Goal: Find specific page/section: Find specific page/section

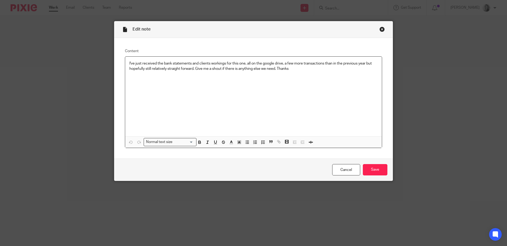
click at [379, 28] on div "Close this dialog window" at bounding box center [381, 29] width 5 height 5
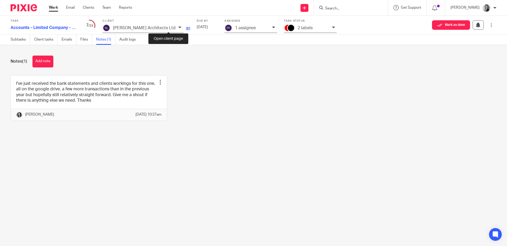
click at [186, 30] on icon at bounding box center [188, 29] width 4 height 4
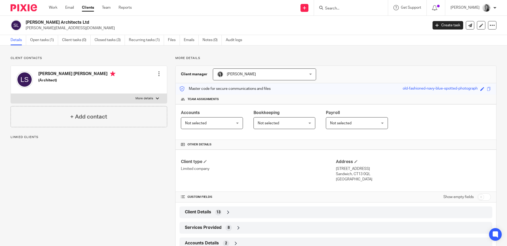
scroll to position [18, 0]
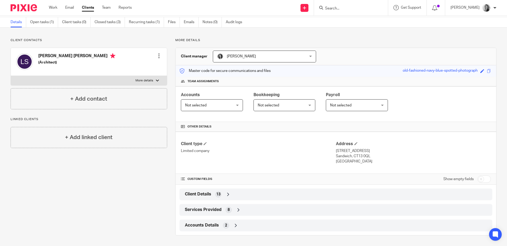
click at [258, 211] on div "Services Provided 8" at bounding box center [335, 210] width 304 height 9
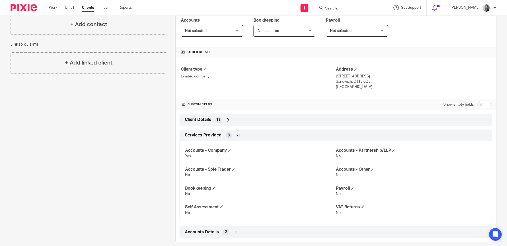
scroll to position [99, 0]
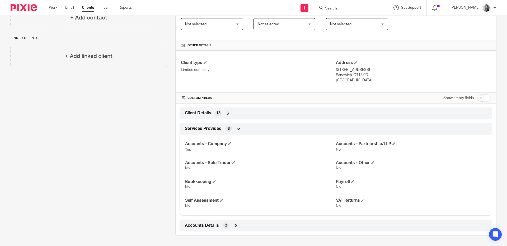
click at [257, 227] on div "Accounts Details 2" at bounding box center [335, 225] width 304 height 9
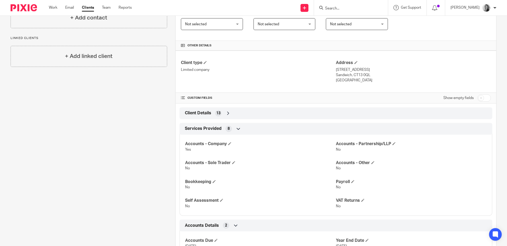
scroll to position [124, 0]
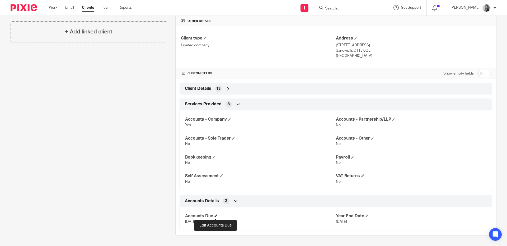
click at [216, 216] on span at bounding box center [215, 215] width 3 height 3
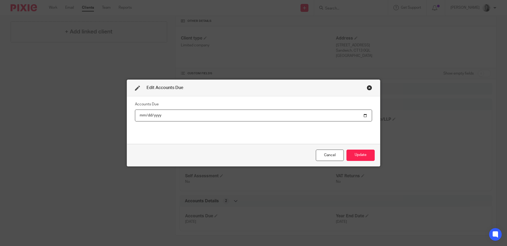
click at [366, 88] on div "Close this dialog window" at bounding box center [368, 87] width 5 height 5
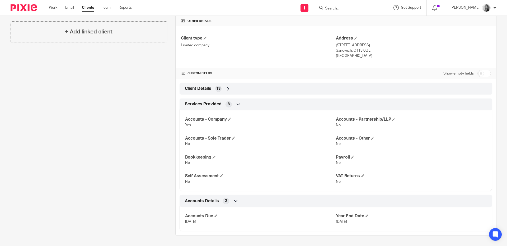
click at [301, 87] on div "Client Details 13" at bounding box center [335, 88] width 304 height 9
